Goal: Task Accomplishment & Management: Manage account settings

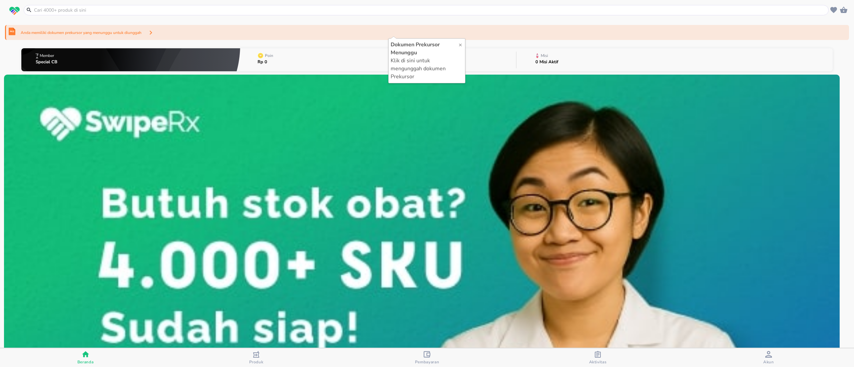
click at [286, 32] on div "Anda memiliki dokumen prekursor yang menunggu untuk diunggah" at bounding box center [427, 32] width 844 height 15
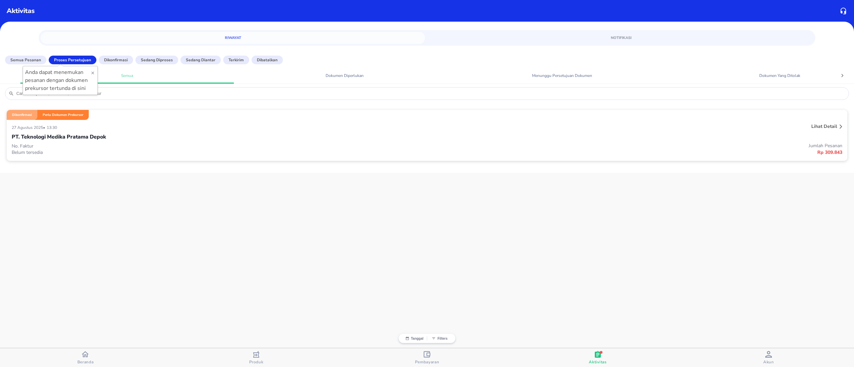
drag, startPoint x: 147, startPoint y: 108, endPoint x: 108, endPoint y: 112, distance: 38.8
click at [108, 112] on div "Dikonfirmasi Perlu Dokumen Prekursor" at bounding box center [427, 115] width 840 height 10
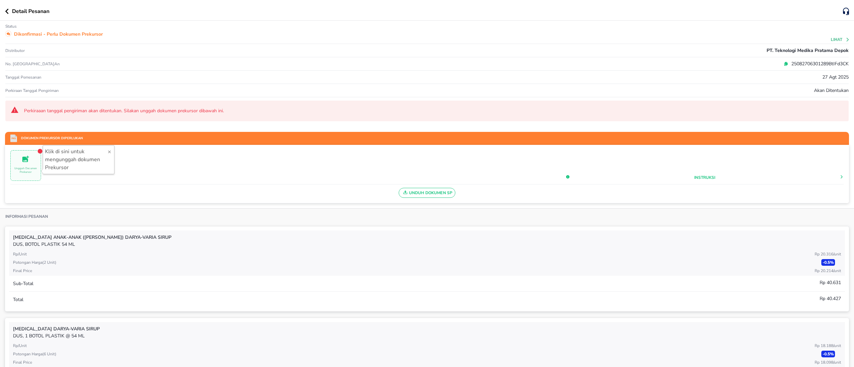
click at [31, 165] on span "Unggah Documen Prekursor" at bounding box center [26, 166] width 30 height 22
